Goal: Navigation & Orientation: Find specific page/section

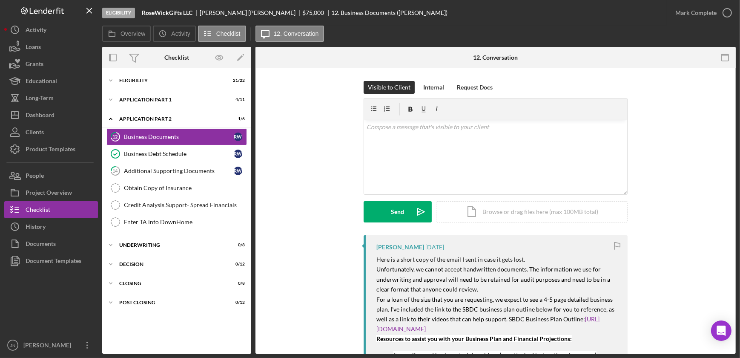
scroll to position [38, 0]
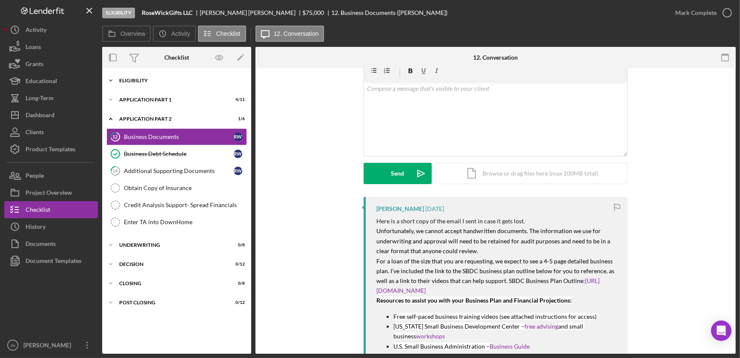
click at [145, 80] on div "Eligibility" at bounding box center [179, 80] width 121 height 5
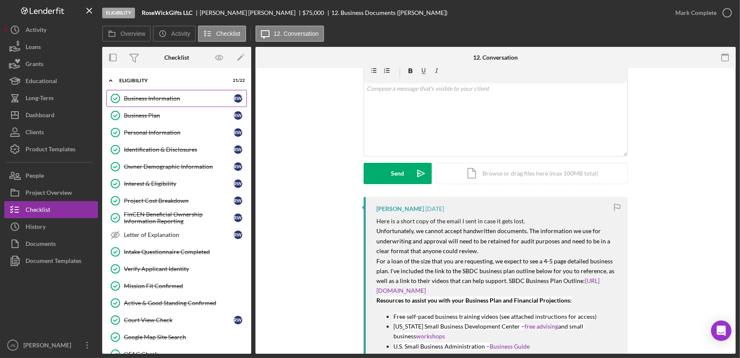
click at [154, 102] on link "Business Information Business Information R W" at bounding box center [176, 98] width 141 height 17
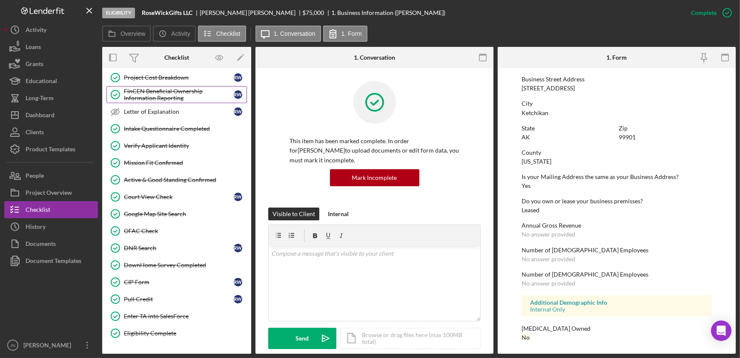
scroll to position [339, 0]
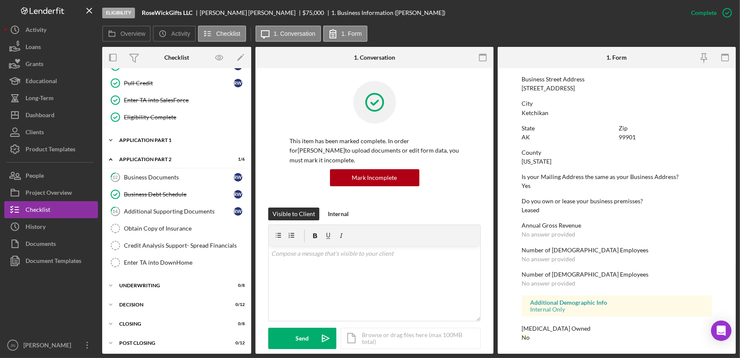
click at [148, 135] on div "Icon/Expander Application Part 1 4 / 11" at bounding box center [176, 140] width 149 height 17
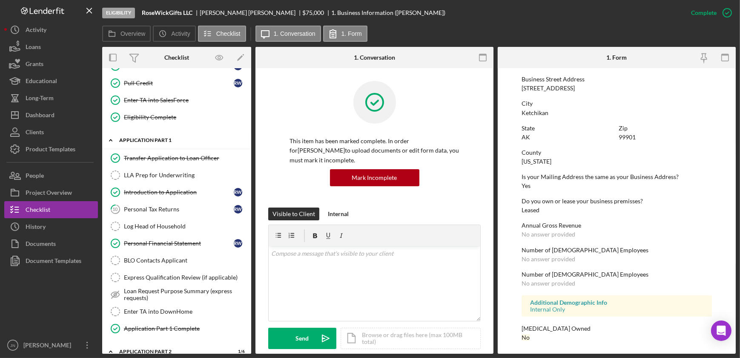
click at [148, 135] on div "Icon/Expander Application Part 1 4 / 11" at bounding box center [176, 140] width 149 height 17
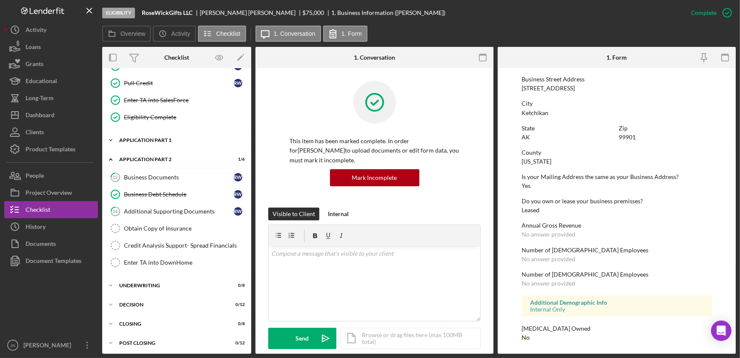
click at [148, 135] on div "Icon/Expander Application Part 1 4 / 11" at bounding box center [176, 140] width 149 height 17
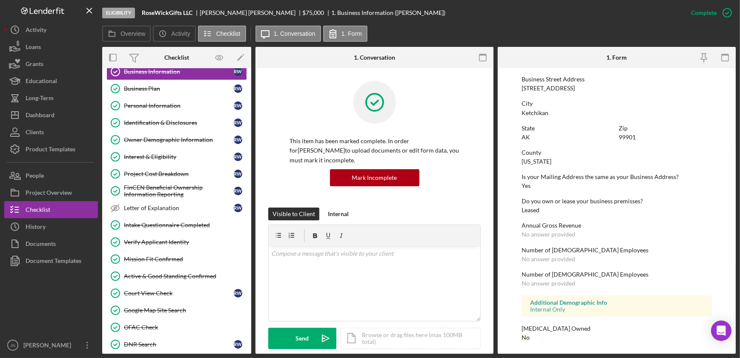
scroll to position [0, 0]
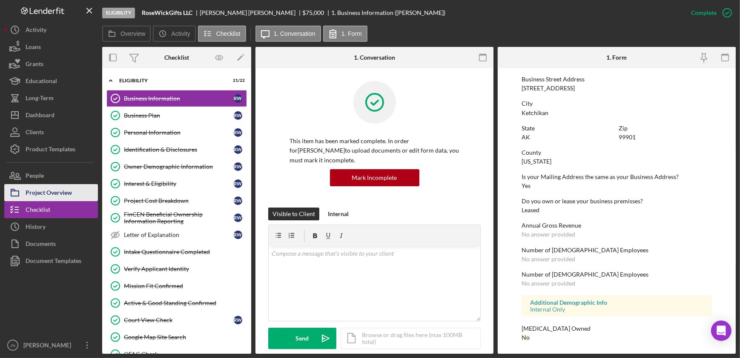
click at [77, 190] on button "Project Overview" at bounding box center [51, 192] width 94 height 17
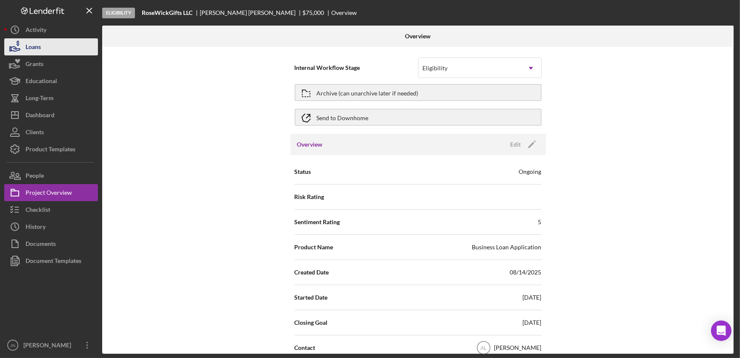
click at [45, 46] on button "Loans" at bounding box center [51, 46] width 94 height 17
